Goal: Transaction & Acquisition: Purchase product/service

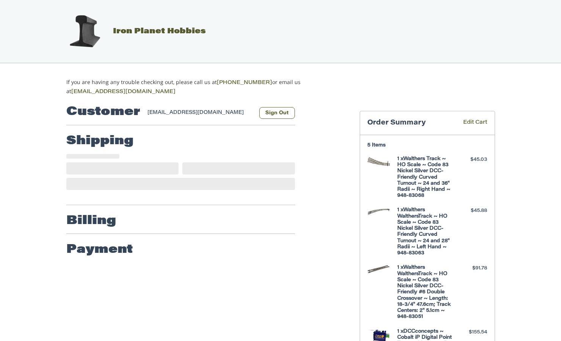
select select "**"
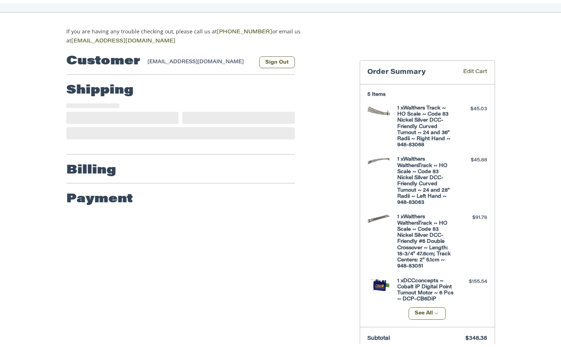
scroll to position [54, 0]
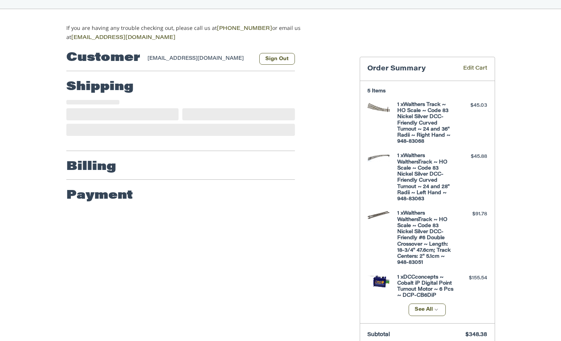
select select "**"
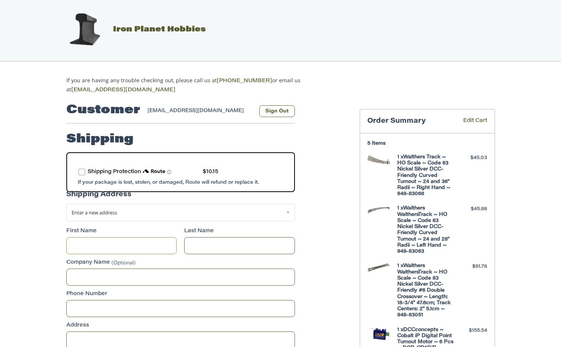
scroll to position [0, 0]
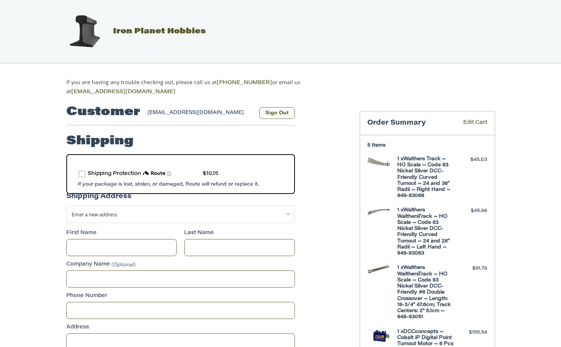
click at [169, 172] on span "route shipping protection selector element" at bounding box center [169, 174] width 5 height 5
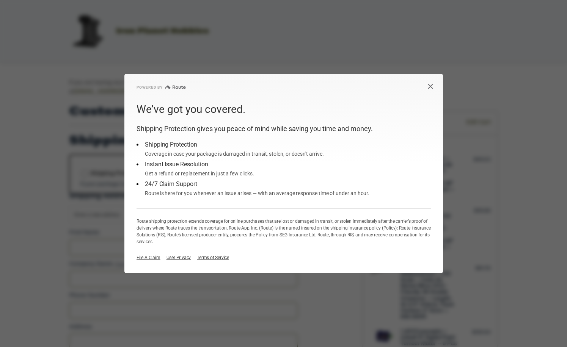
click at [430, 88] on icon "Close dialog button" at bounding box center [430, 86] width 6 height 6
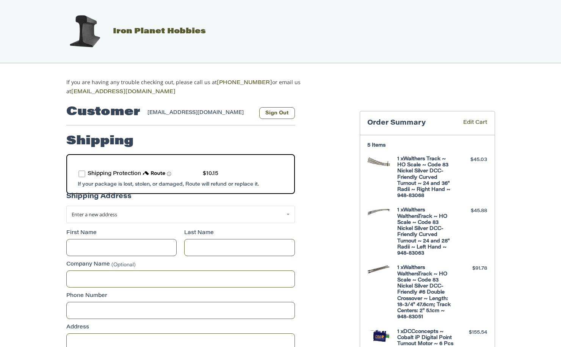
click at [82, 172] on label "route shipping protection selector element" at bounding box center [81, 174] width 7 height 7
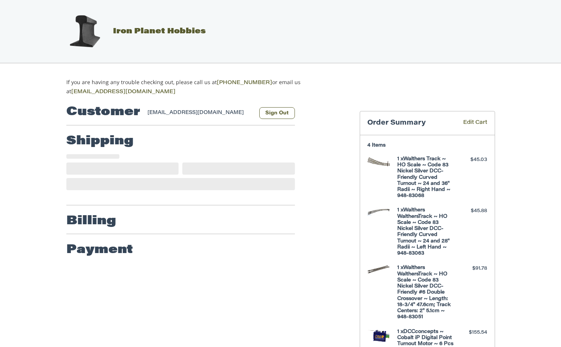
select select "**"
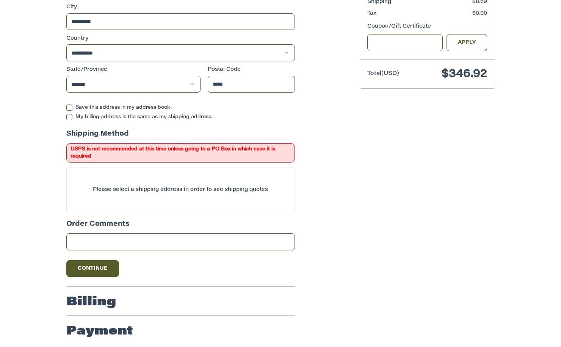
scroll to position [386, 0]
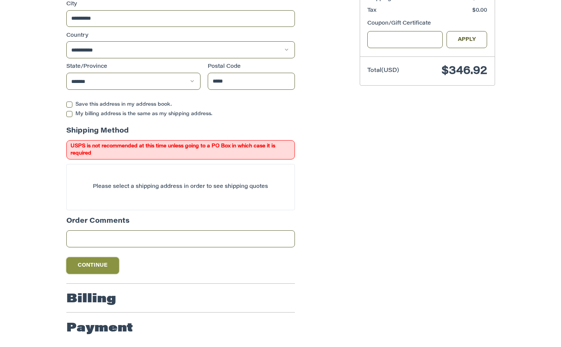
click at [96, 263] on button "Continue" at bounding box center [92, 265] width 53 height 17
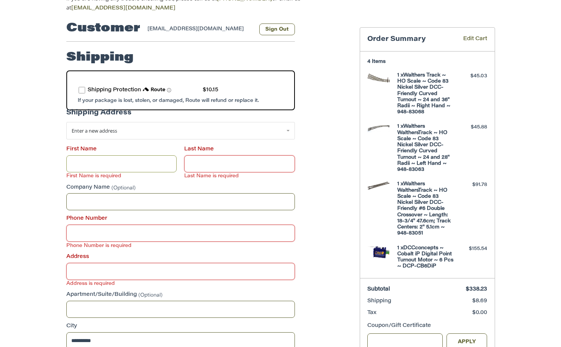
scroll to position [71, 0]
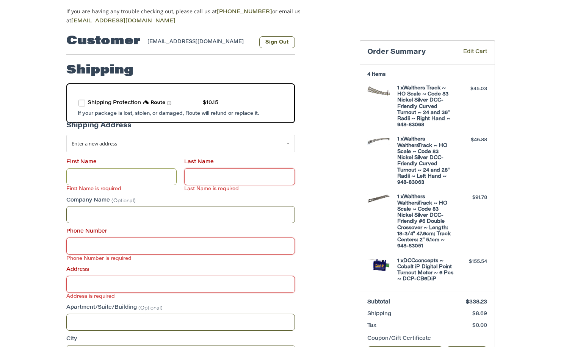
click at [78, 175] on input "First Name" at bounding box center [121, 176] width 111 height 17
type input "******"
type input "*****"
type input "**********"
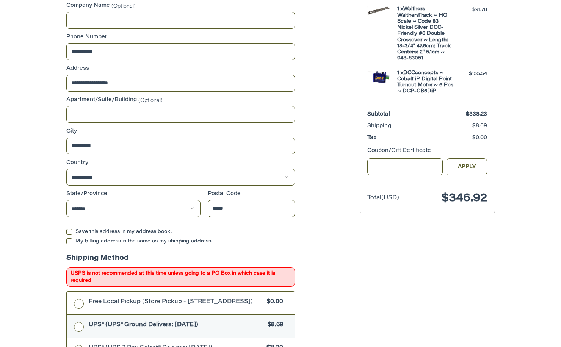
scroll to position [298, 0]
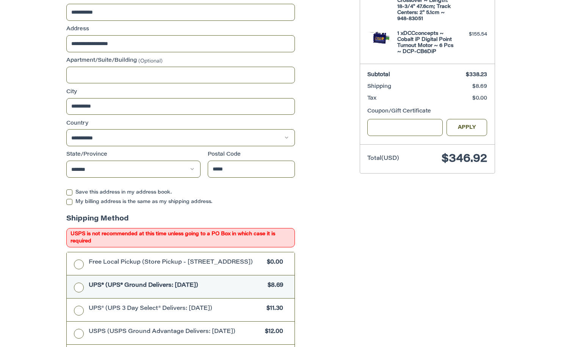
click at [69, 191] on label "Save this address in my address book." at bounding box center [180, 192] width 229 height 6
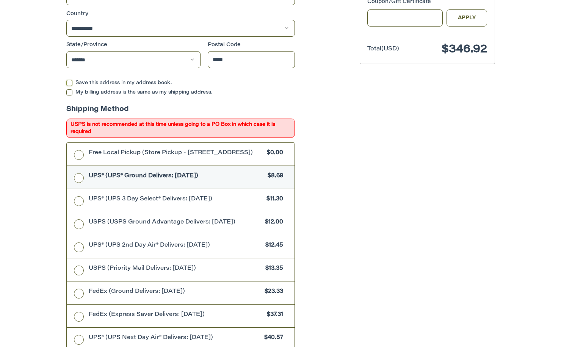
scroll to position [412, 0]
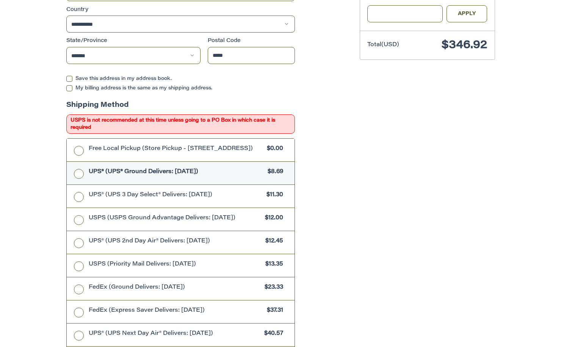
click at [79, 175] on label "UPS® (UPS® Ground Delivers: [DATE]) $8.69" at bounding box center [181, 173] width 228 height 23
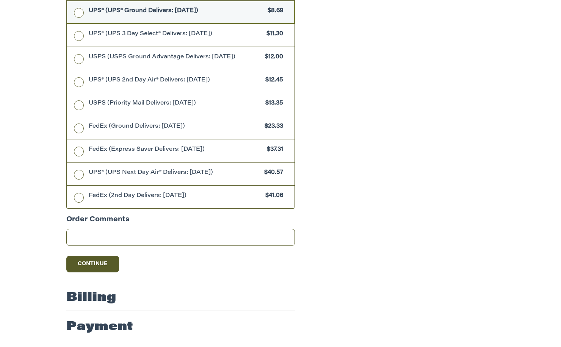
scroll to position [576, 0]
click at [77, 264] on button "Continue" at bounding box center [92, 264] width 53 height 17
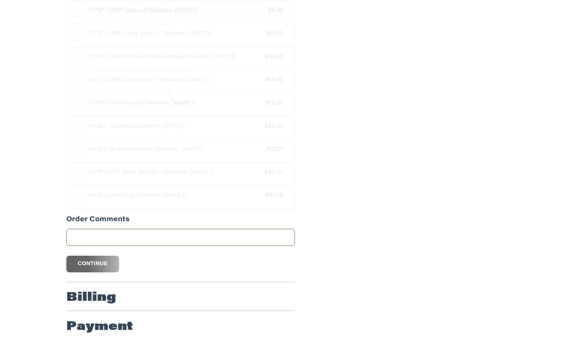
scroll to position [137, 0]
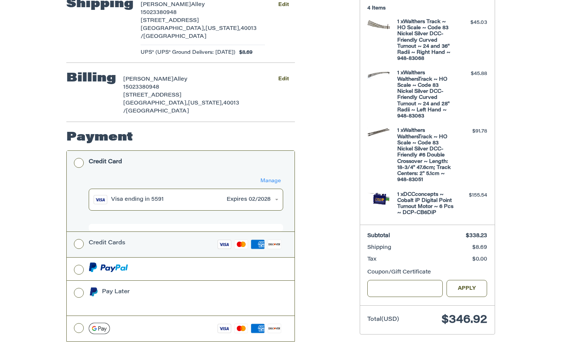
click at [79, 232] on label "Credit Cards Visa Master Amex Discover" at bounding box center [181, 244] width 228 height 25
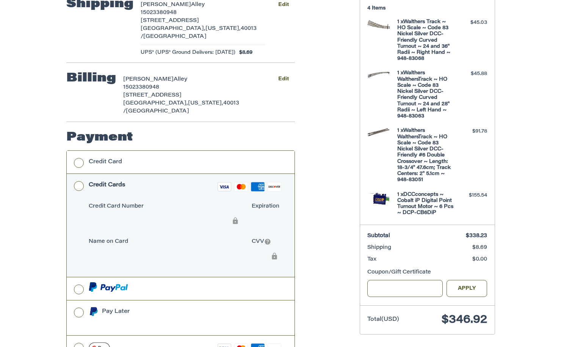
click at [215, 203] on label "Credit Card Number" at bounding box center [166, 207] width 155 height 8
click at [225, 277] on label at bounding box center [181, 288] width 228 height 23
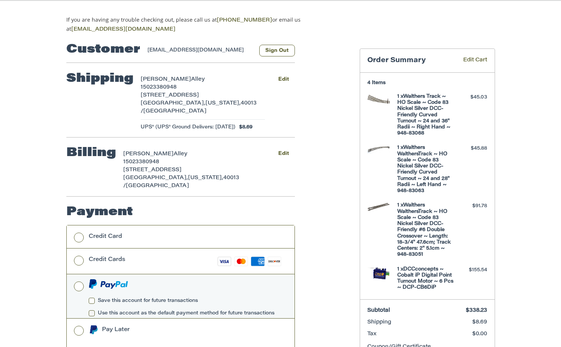
scroll to position [61, 0]
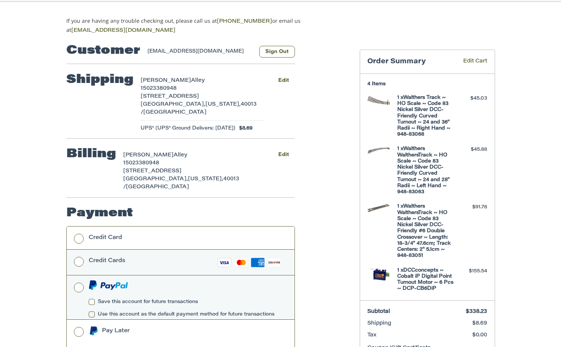
click at [78, 250] on label "Credit Cards Visa Master Amex Discover" at bounding box center [181, 262] width 228 height 25
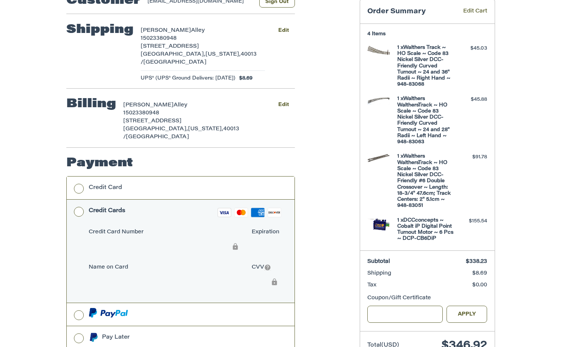
scroll to position [114, 0]
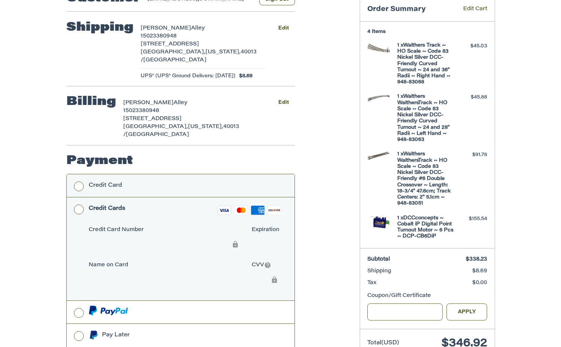
click at [78, 174] on label "Credit Card" at bounding box center [181, 185] width 228 height 23
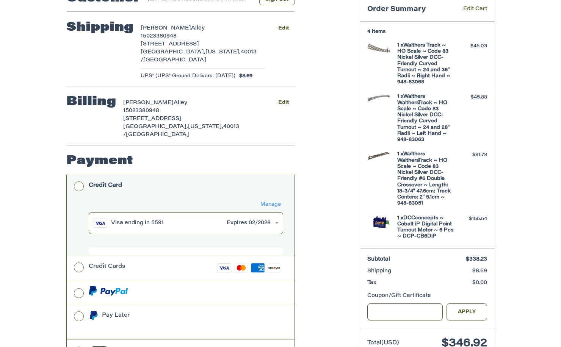
click at [270, 200] on button "Manage" at bounding box center [270, 204] width 25 height 8
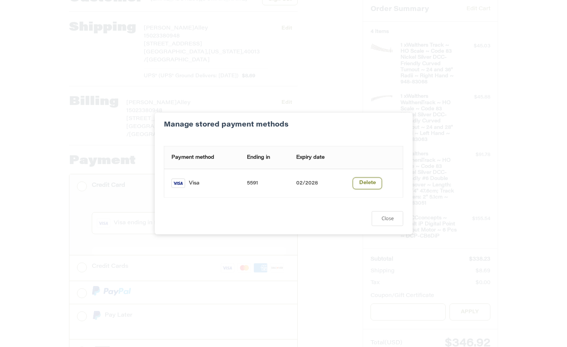
click at [359, 182] on button "Delete" at bounding box center [366, 183] width 29 height 12
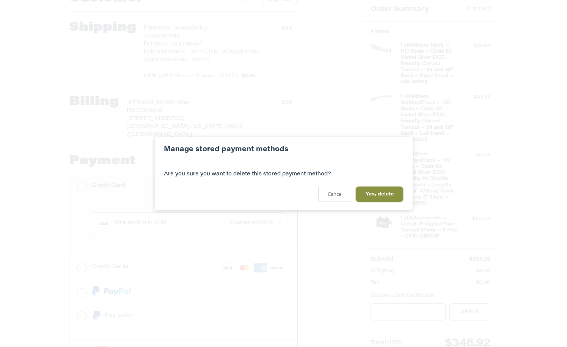
click at [364, 195] on button "Yes, delete" at bounding box center [378, 194] width 47 height 15
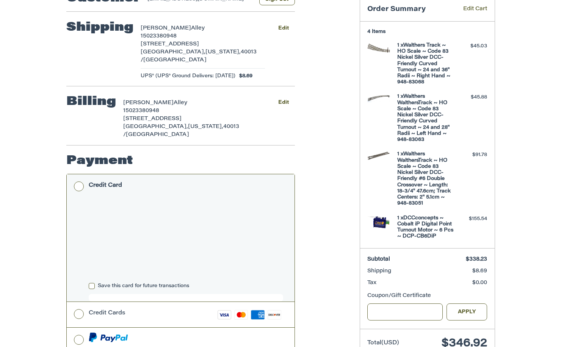
click at [91, 283] on label "Save this card for future transactions" at bounding box center [186, 286] width 194 height 6
click at [53, 262] on div "Customer [EMAIL_ADDRESS][DOMAIN_NAME] Sign Out Shipping [PERSON_NAME] 150233809…" at bounding box center [280, 221] width 455 height 476
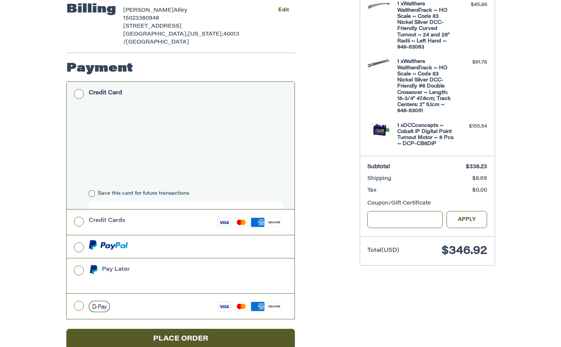
scroll to position [208, 0]
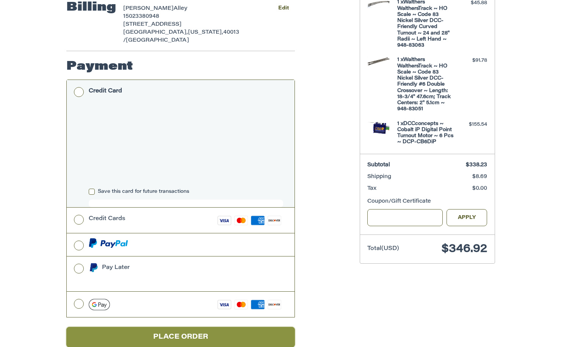
click at [172, 327] on button "Place Order" at bounding box center [180, 337] width 229 height 21
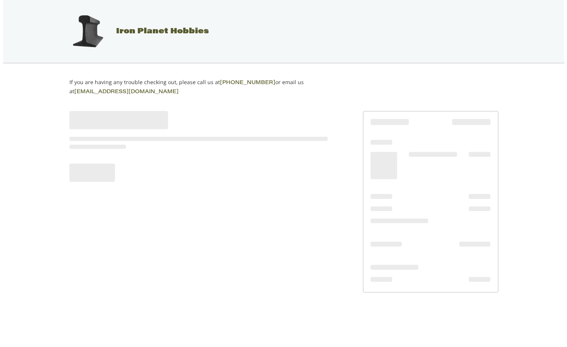
scroll to position [0, 0]
